Goal: Task Accomplishment & Management: Manage account settings

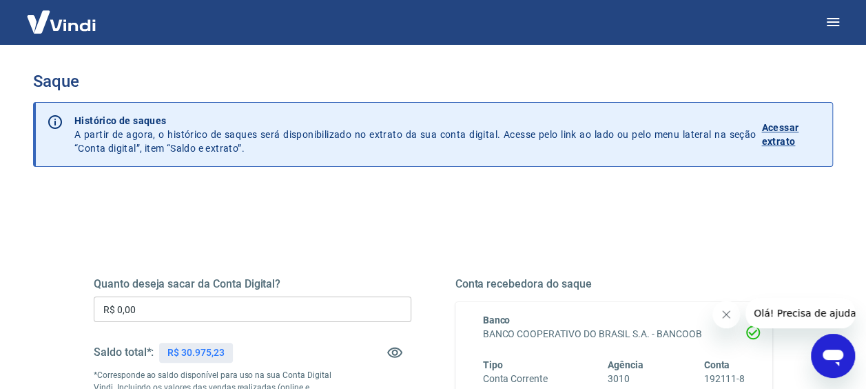
scroll to position [69, 0]
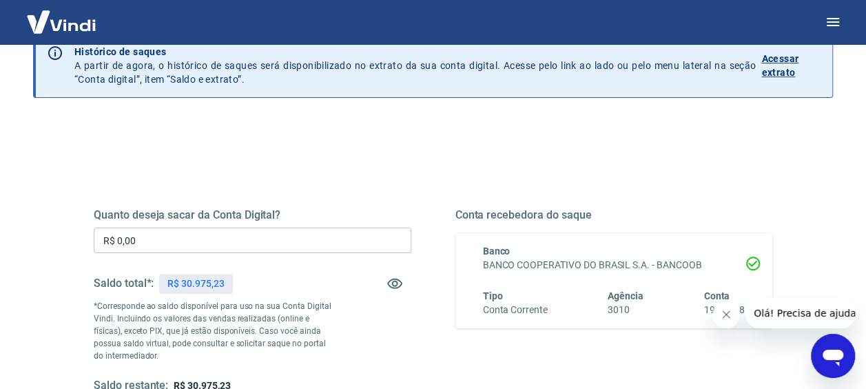
click at [277, 223] on div "Quanto deseja sacar da Conta Digital? R$ 0,00 ​ Saldo total*: R$ 30.975,23 *Cor…" at bounding box center [253, 300] width 318 height 185
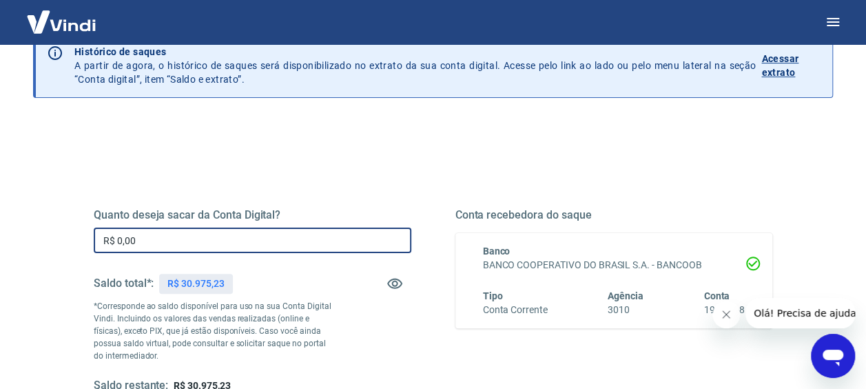
click at [274, 238] on input "R$ 0,00" at bounding box center [253, 239] width 318 height 25
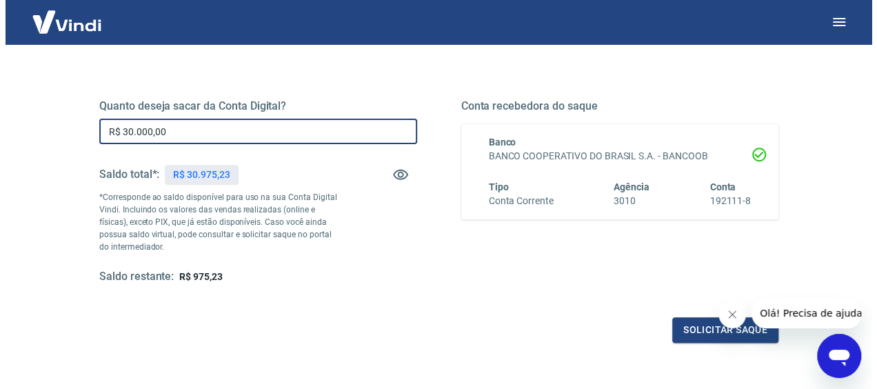
scroll to position [207, 0]
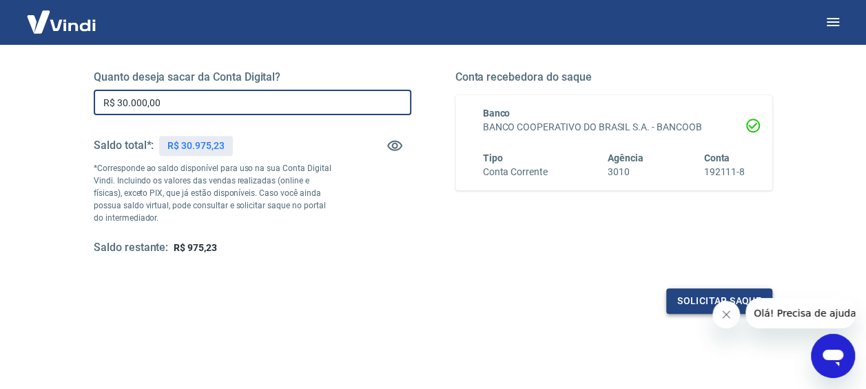
type input "R$ 30.000,00"
click at [677, 299] on button "Solicitar saque" at bounding box center [719, 300] width 106 height 25
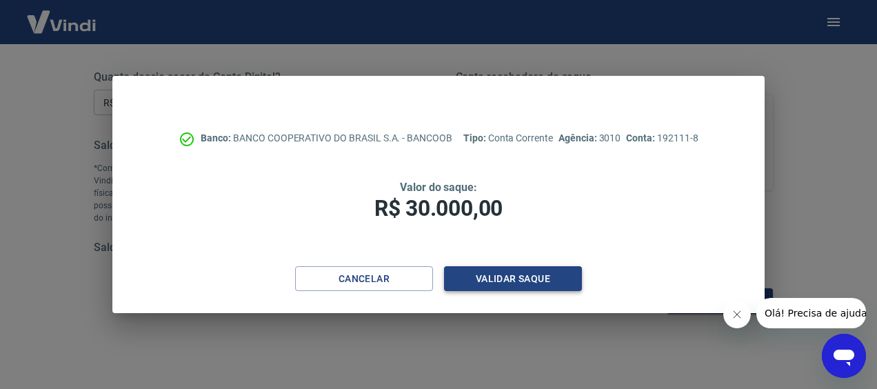
click at [487, 281] on button "Validar saque" at bounding box center [513, 278] width 138 height 25
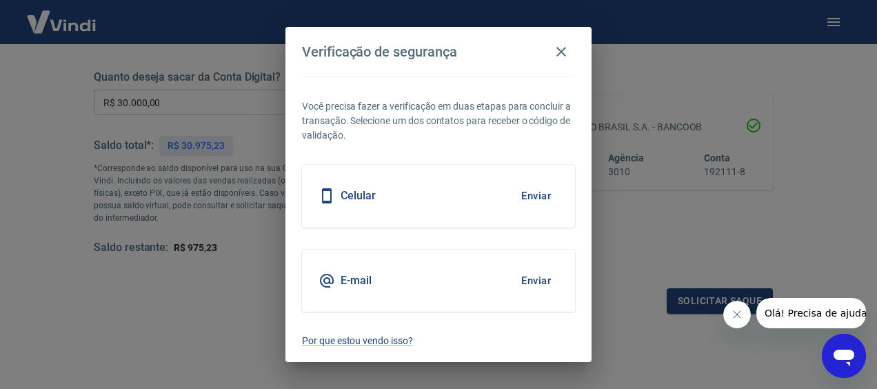
click at [531, 279] on button "Enviar" at bounding box center [535, 280] width 45 height 29
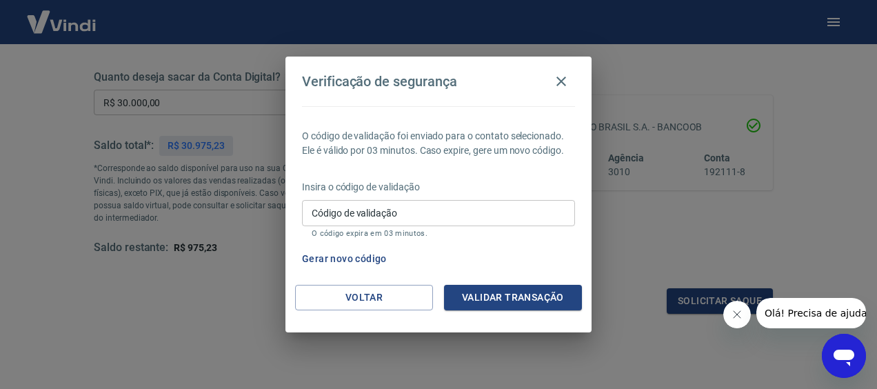
click at [418, 205] on input "Código de validação" at bounding box center [438, 212] width 273 height 25
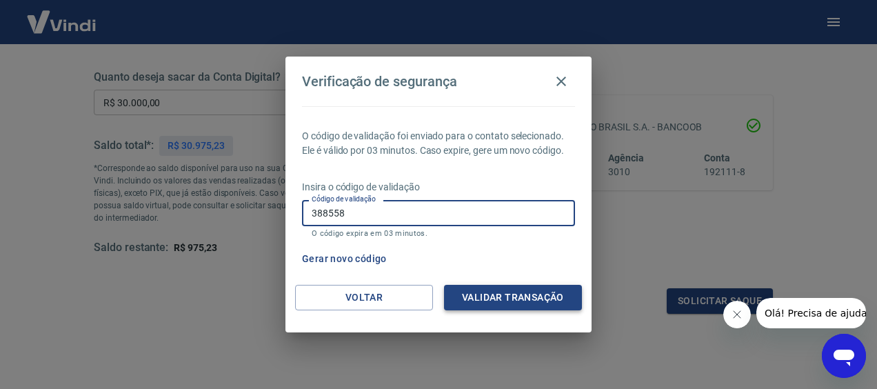
type input "388558"
click at [496, 296] on button "Validar transação" at bounding box center [513, 297] width 138 height 25
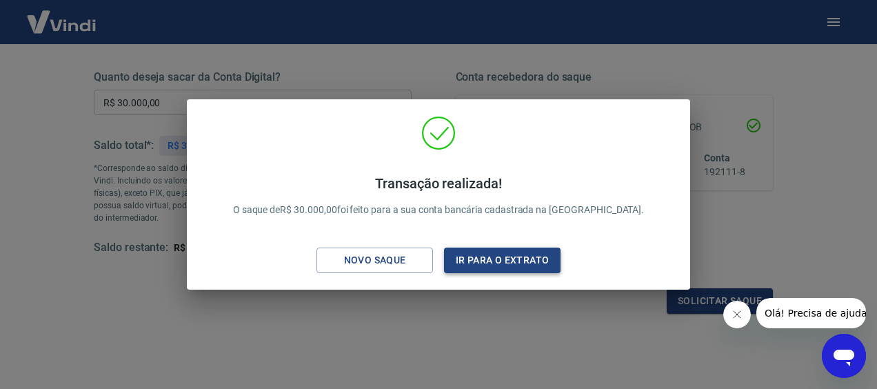
click at [489, 261] on button "Ir para o extrato" at bounding box center [502, 259] width 116 height 25
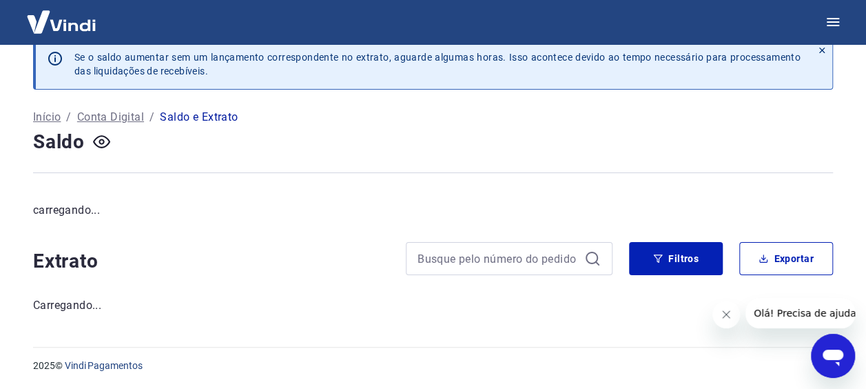
scroll to position [207, 0]
